Goal: Transaction & Acquisition: Purchase product/service

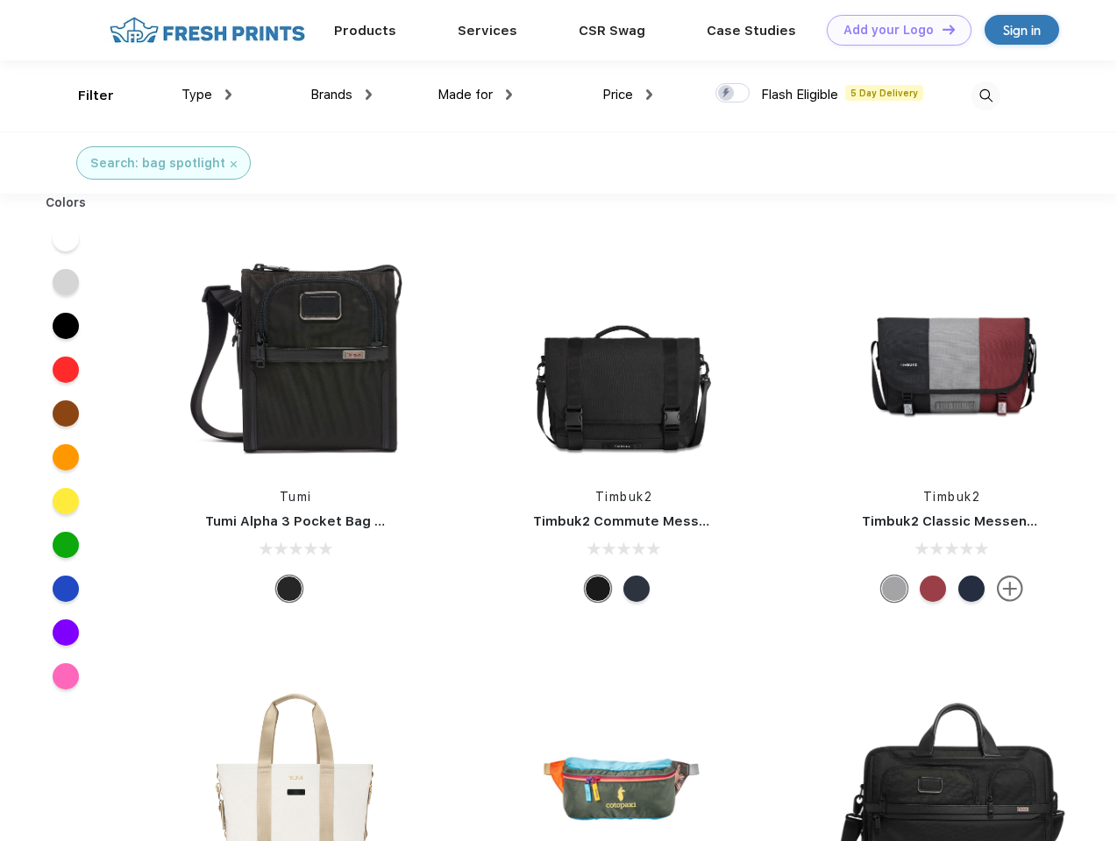
click at [892, 30] on link "Add your Logo Design Tool" at bounding box center [899, 30] width 145 height 31
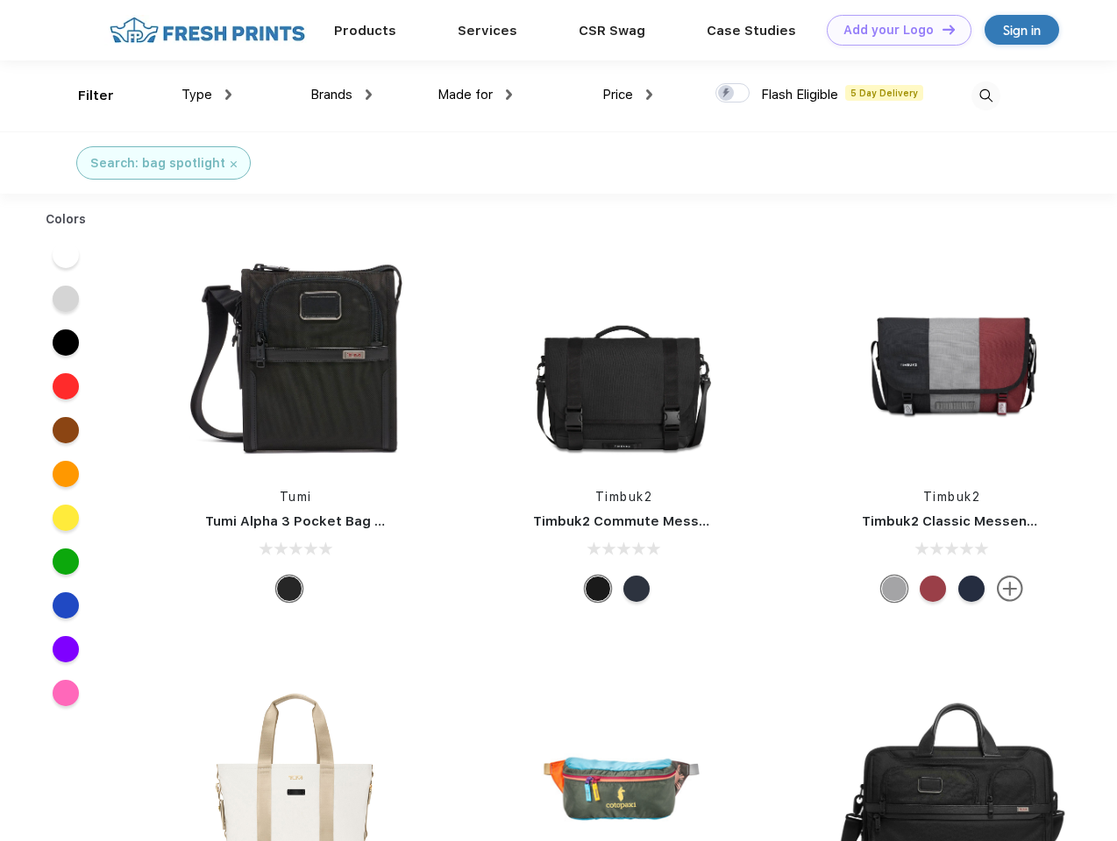
click at [0, 0] on div "Design Tool" at bounding box center [0, 0] width 0 height 0
click at [940, 29] on link "Add your Logo Design Tool" at bounding box center [899, 30] width 145 height 31
click at [84, 96] on div "Filter" at bounding box center [96, 96] width 36 height 20
click at [207, 95] on span "Type" at bounding box center [196, 95] width 31 height 16
click at [341, 95] on span "Brands" at bounding box center [331, 95] width 42 height 16
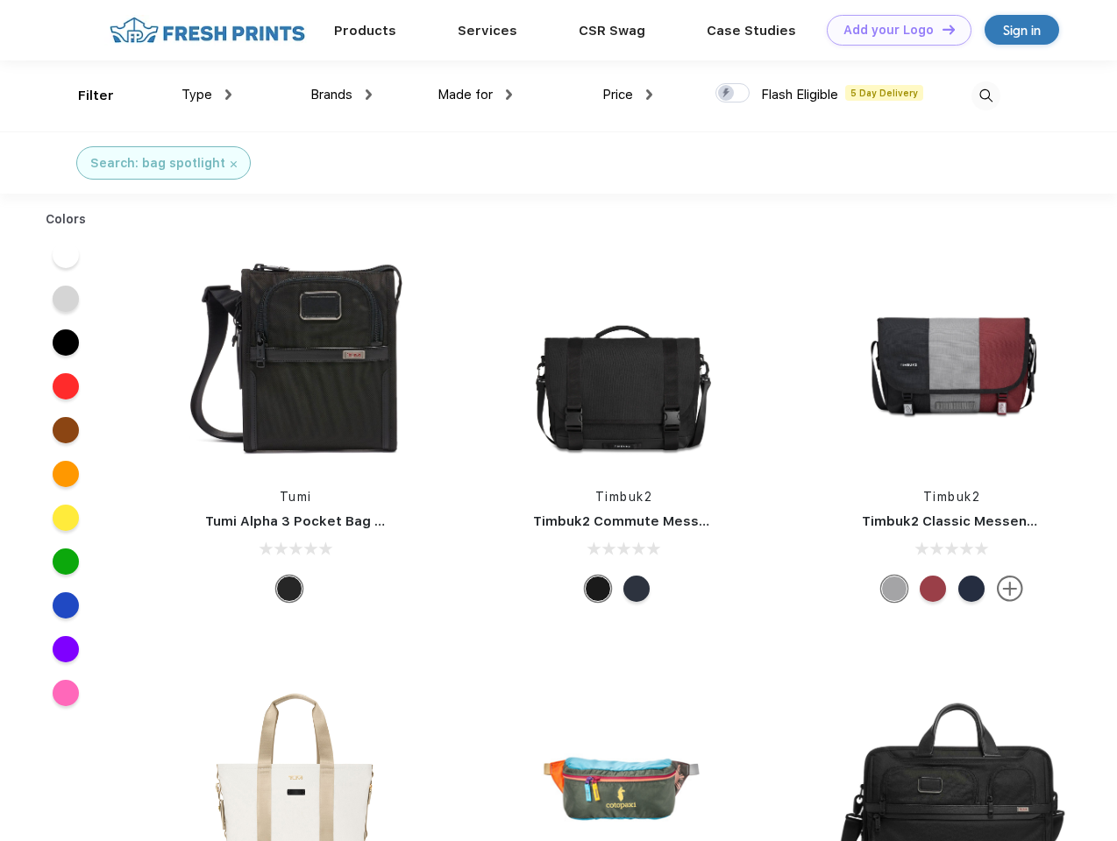
click at [475, 95] on span "Made for" at bounding box center [464, 95] width 55 height 16
click at [628, 95] on span "Price" at bounding box center [617, 95] width 31 height 16
click at [733, 94] on div at bounding box center [732, 92] width 34 height 19
click at [727, 94] on input "checkbox" at bounding box center [720, 87] width 11 height 11
click at [985, 96] on img at bounding box center [985, 96] width 29 height 29
